Goal: Information Seeking & Learning: Learn about a topic

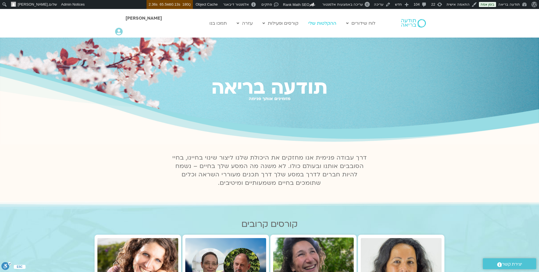
click at [311, 23] on link "ההקלטות שלי" at bounding box center [323, 23] width 34 height 11
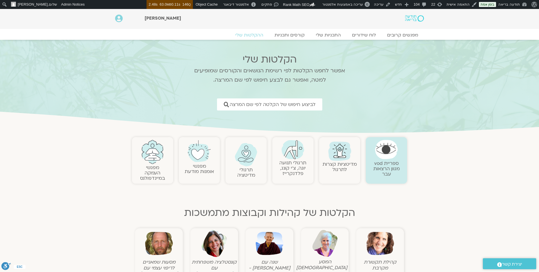
click at [413, 16] on img at bounding box center [414, 18] width 19 height 6
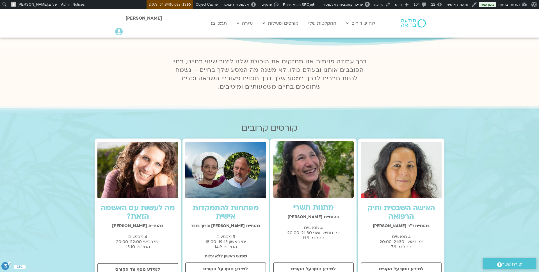
scroll to position [135, 0]
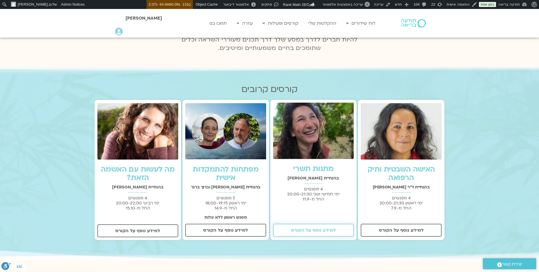
click at [319, 233] on span "למידע נוסף על הקורס" at bounding box center [313, 230] width 45 height 5
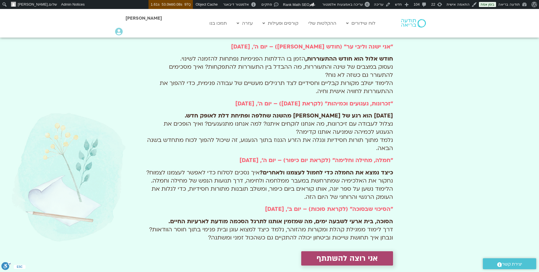
scroll to position [306, 0]
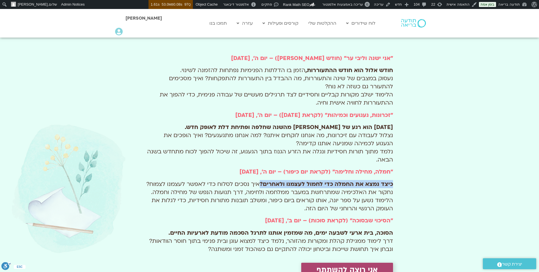
drag, startPoint x: 392, startPoint y: 184, endPoint x: 261, endPoint y: 183, distance: 131.2
click at [261, 183] on strong "כיצד נמצא את החמלה כדי לחמול לעצמנו ולאחרים?" at bounding box center [326, 185] width 133 height 8
copy strong "כיצד נמצא את החמלה כדי לחמול לעצמנו ולאחרים?"
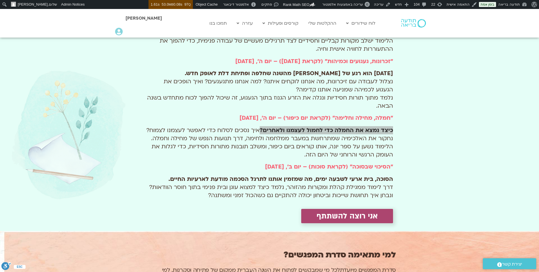
scroll to position [367, 0]
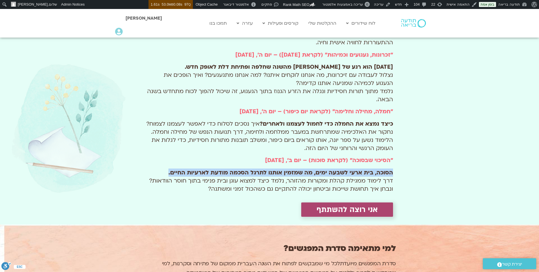
drag, startPoint x: 393, startPoint y: 173, endPoint x: 170, endPoint y: 173, distance: 222.7
click at [170, 172] on p "הסוכה, בית ארעי לשבעה ימים, מה שמזמין אותנו לתרגל הסכמה מודעת לארעיות החיים. דר…" at bounding box center [269, 181] width 247 height 24
copy strong "הסוכה, בית ארעי לשבעה ימים, מה שמזמין אותנו לתרגל הסכמה מודעת לארעיות החיים."
